Goal: Check status: Check status

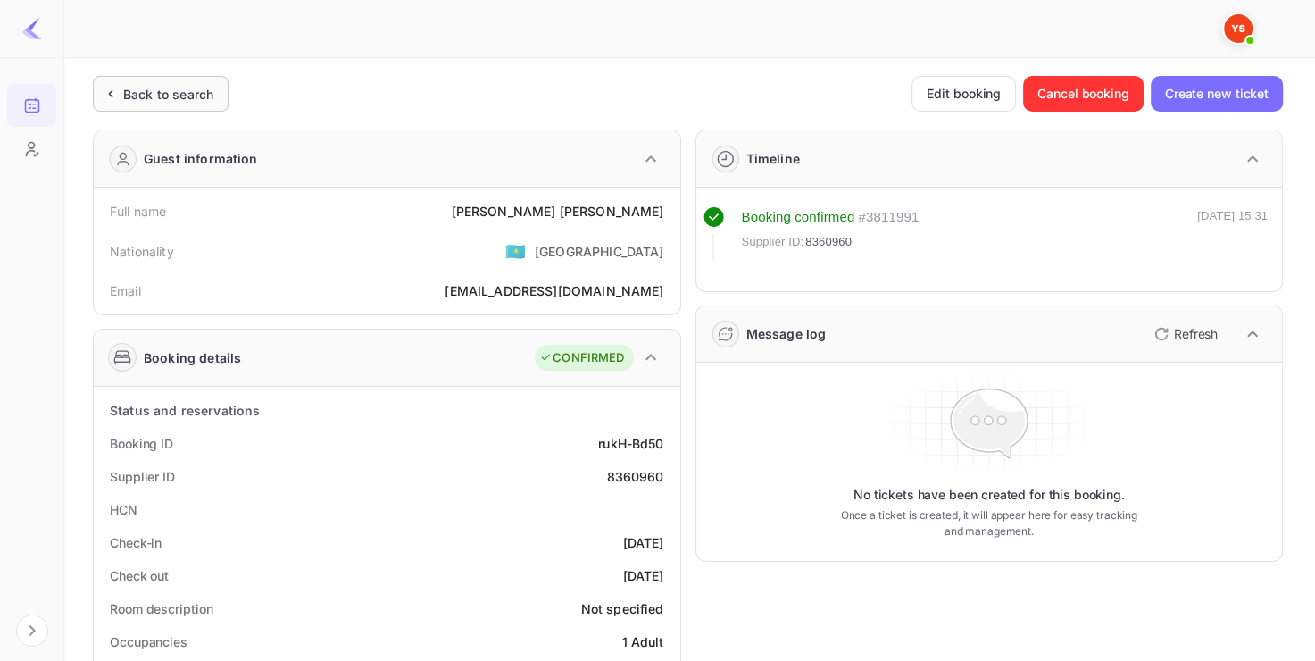
click at [179, 94] on div "Back to search" at bounding box center [168, 94] width 90 height 19
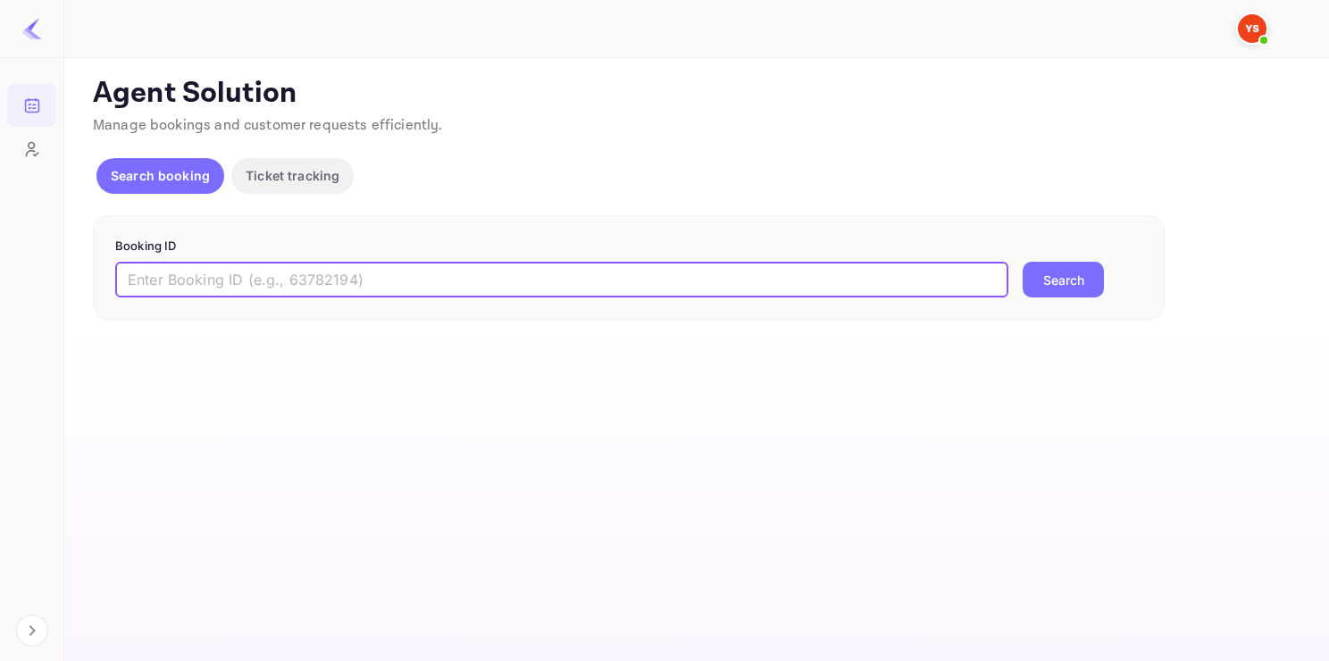
click at [310, 265] on input "text" at bounding box center [561, 280] width 893 height 36
paste input "9287596"
type input "9287596"
click at [1022, 262] on button "Search" at bounding box center [1062, 280] width 81 height 36
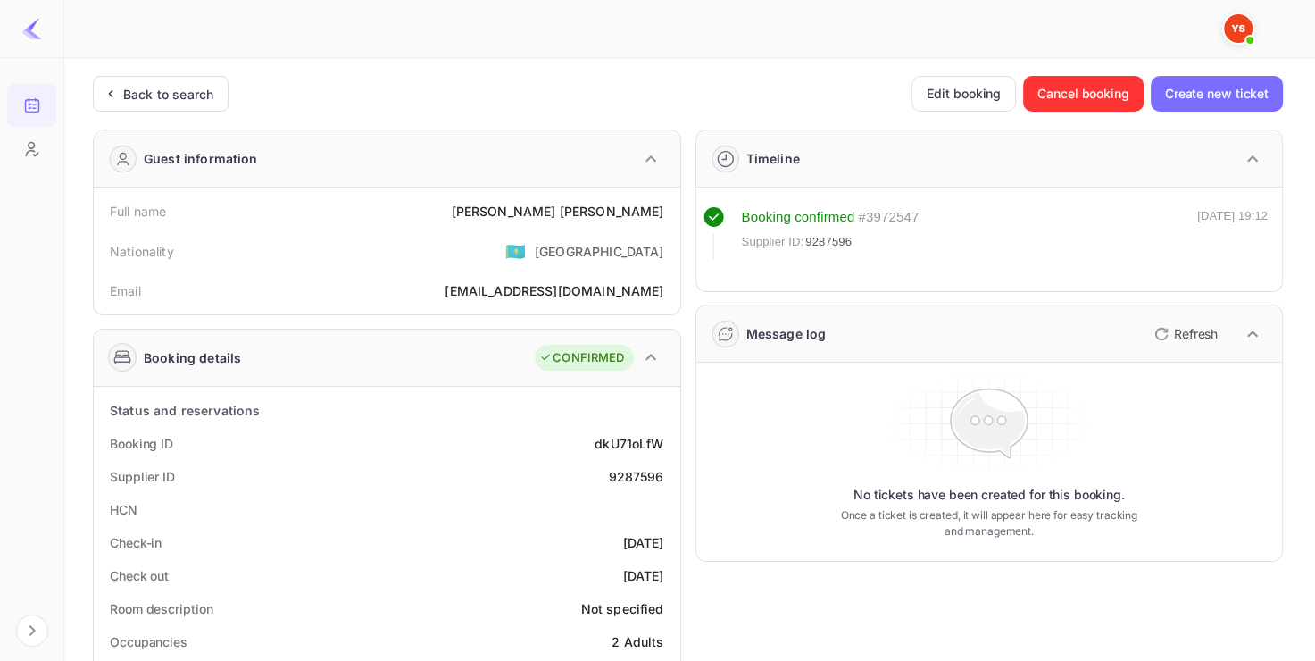
click at [641, 481] on div "9287596" at bounding box center [635, 476] width 55 height 19
copy div "9287596"
drag, startPoint x: 566, startPoint y: 194, endPoint x: 675, endPoint y: 207, distance: 109.8
click at [675, 207] on div "Full name [PERSON_NAME] Nationality 🇰🇿 [DEMOGRAPHIC_DATA] Email [EMAIL_ADDRESS]…" at bounding box center [387, 251] width 587 height 127
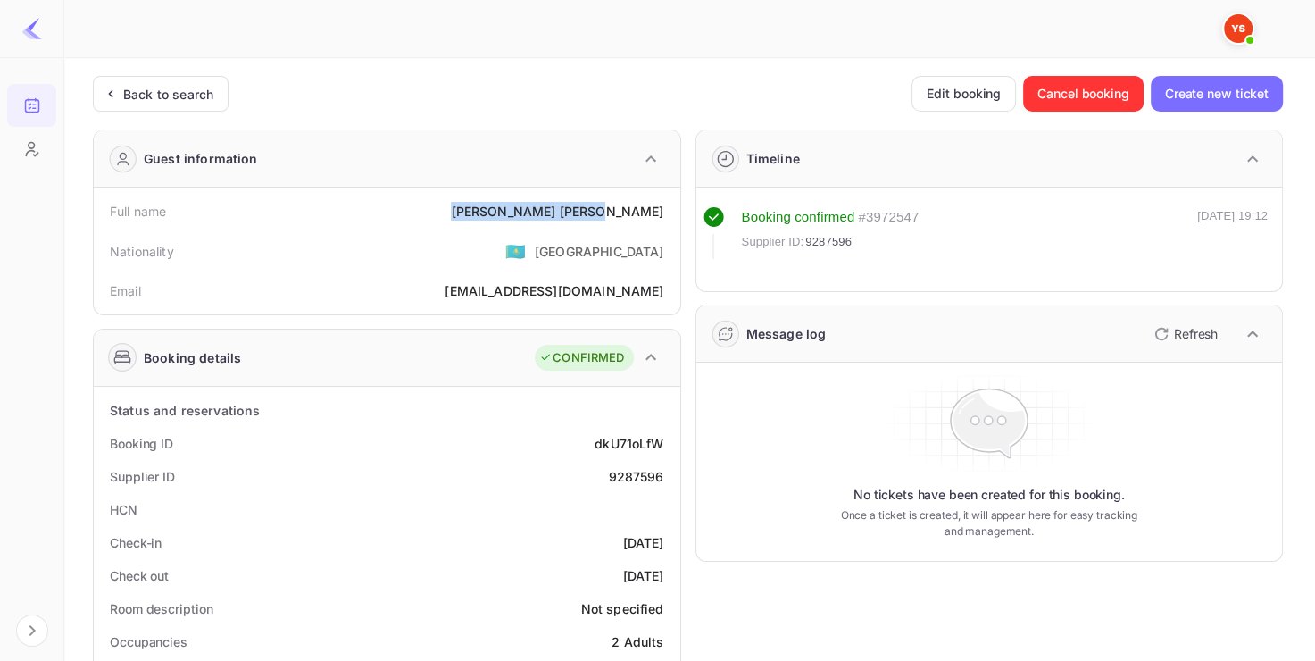
copy div "[PERSON_NAME]"
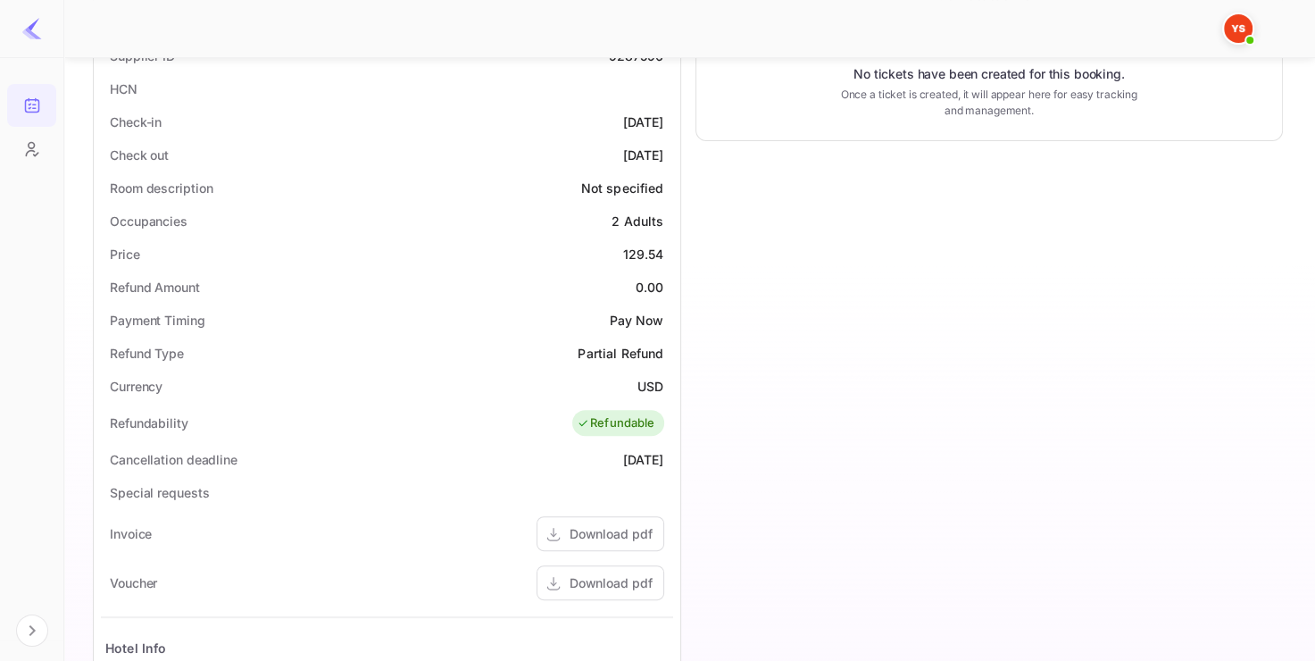
scroll to position [443, 0]
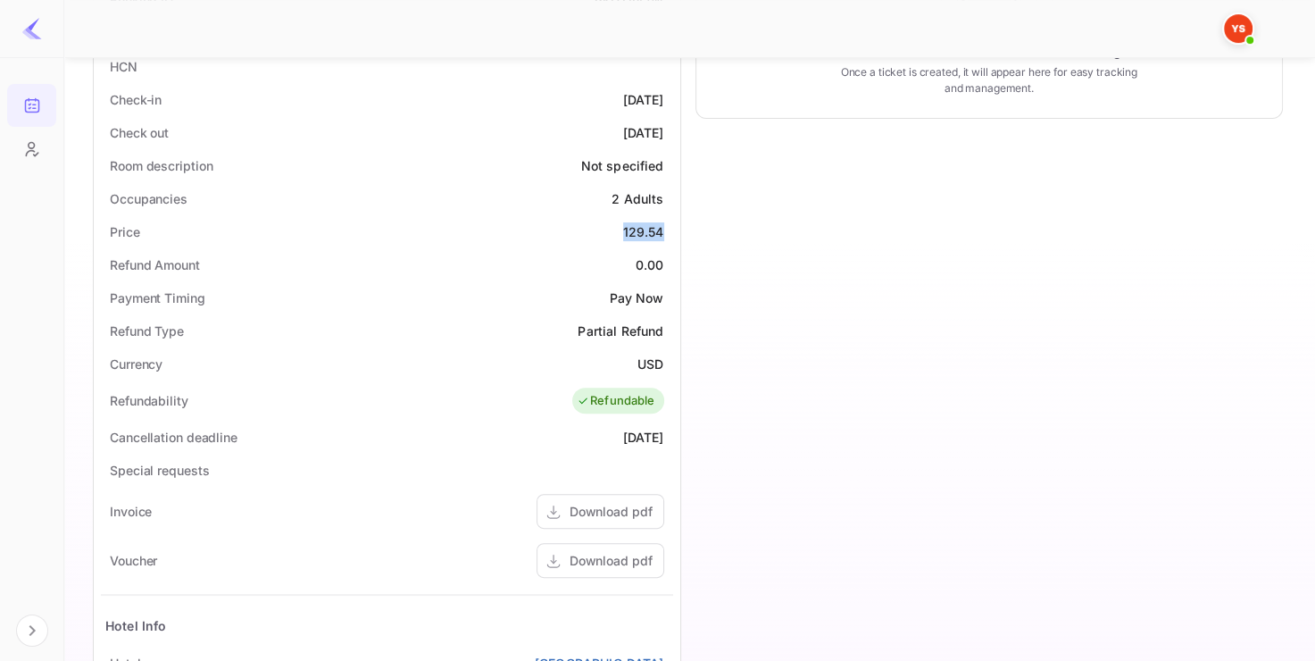
drag, startPoint x: 595, startPoint y: 229, endPoint x: 668, endPoint y: 235, distance: 73.5
click at [668, 235] on div "Price 129.54" at bounding box center [387, 231] width 572 height 33
copy div "129.54"
